Goal: Navigation & Orientation: Find specific page/section

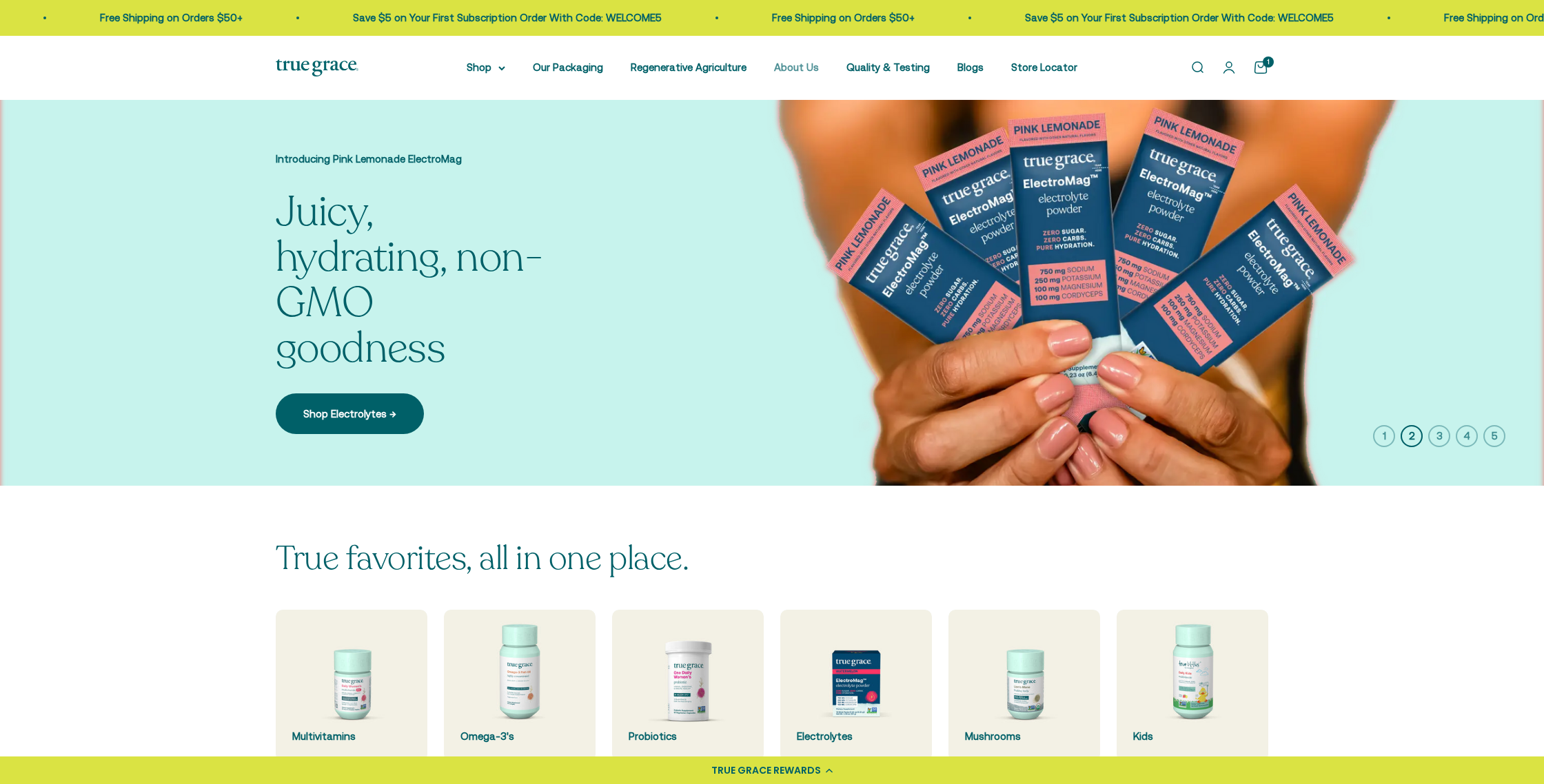
click at [801, 69] on link "About Us" at bounding box center [797, 67] width 45 height 12
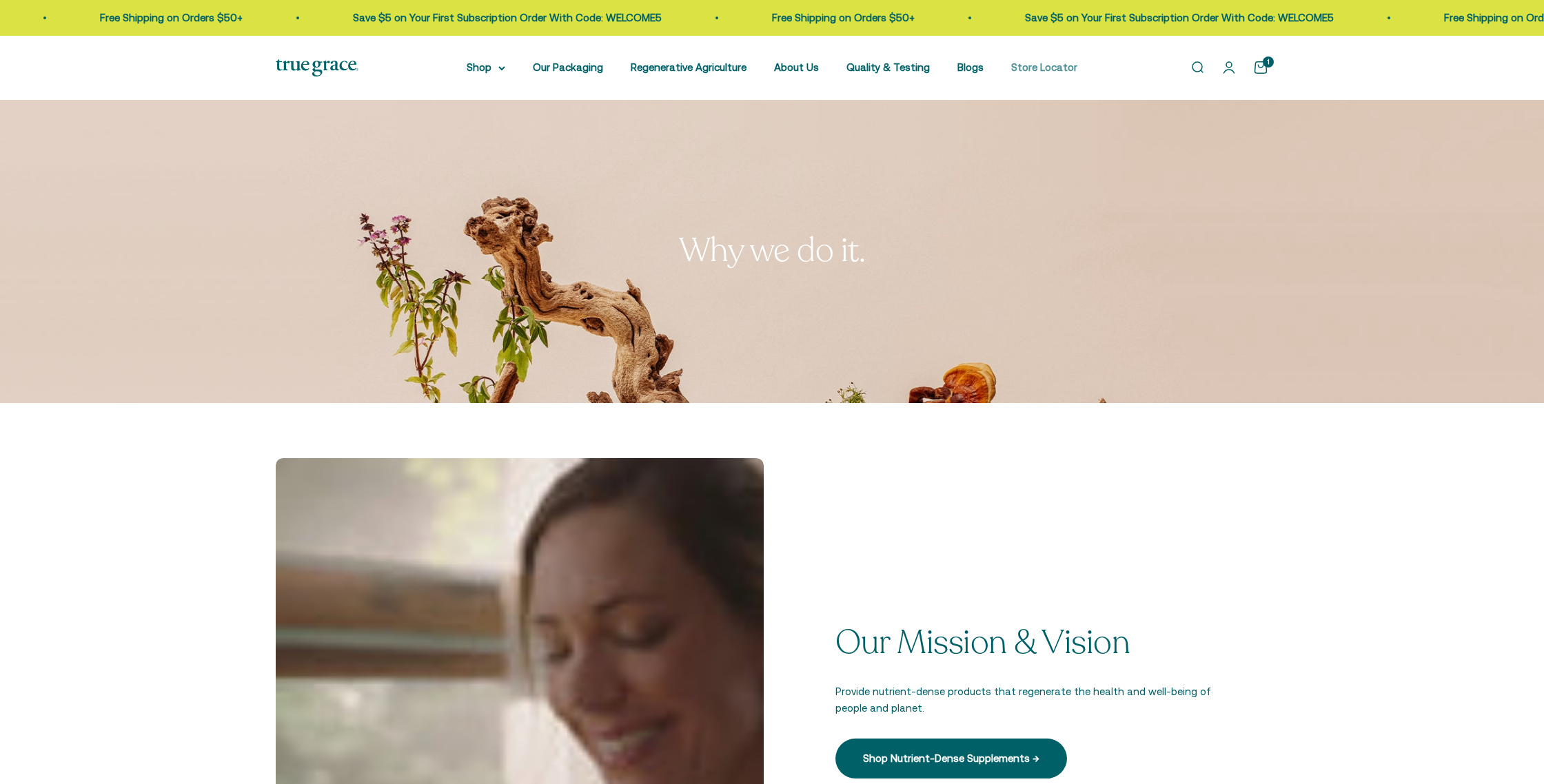
click at [1034, 72] on link "Store Locator" at bounding box center [1044, 67] width 66 height 12
